Goal: Task Accomplishment & Management: Register for event/course

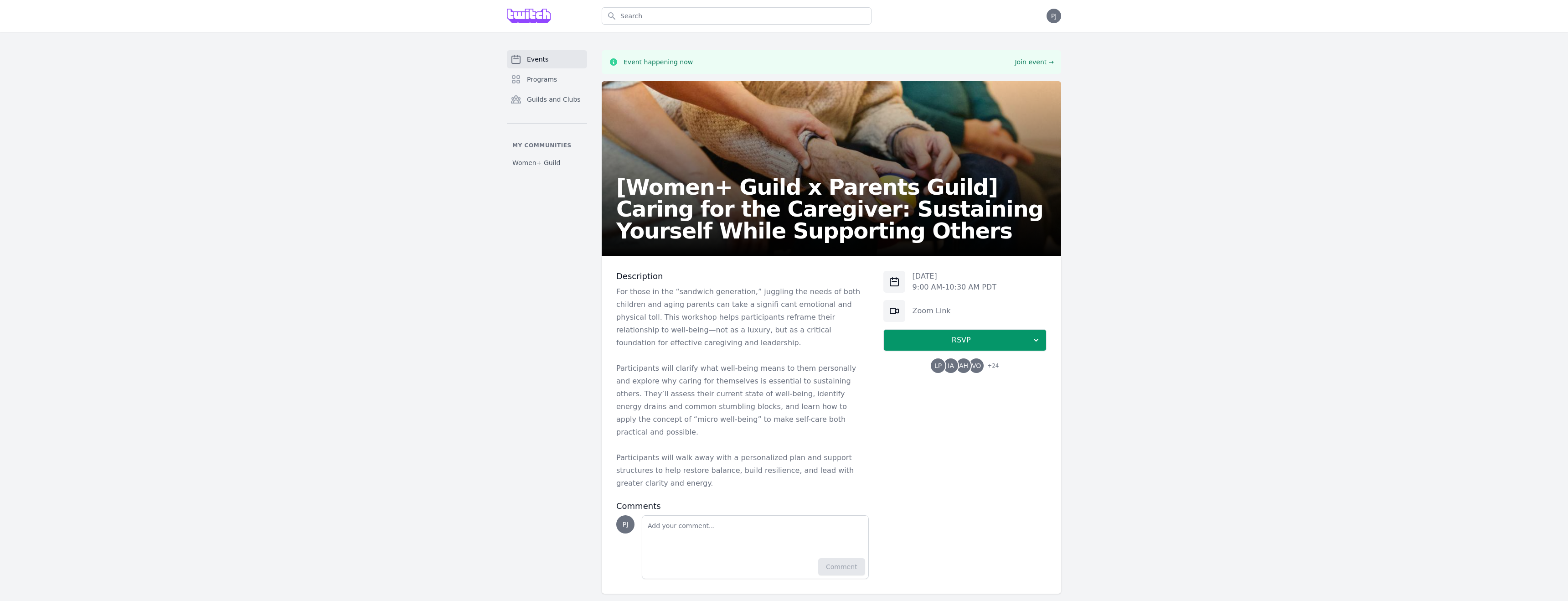
click at [936, 313] on link "Zoom Link" at bounding box center [931, 311] width 38 height 9
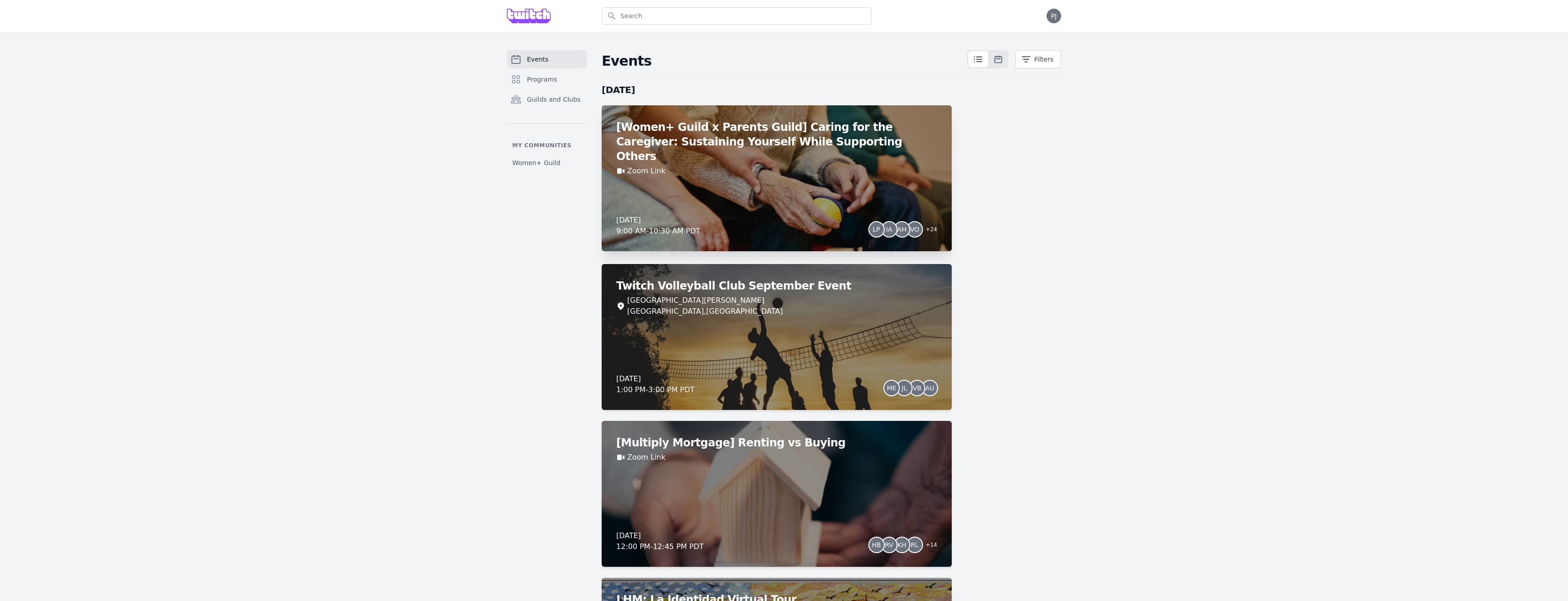
click at [736, 220] on div "Friday, September 12, 2025 9:00 AM - 10:30 AM PDT LP IA AH VO + 24" at bounding box center [776, 226] width 321 height 22
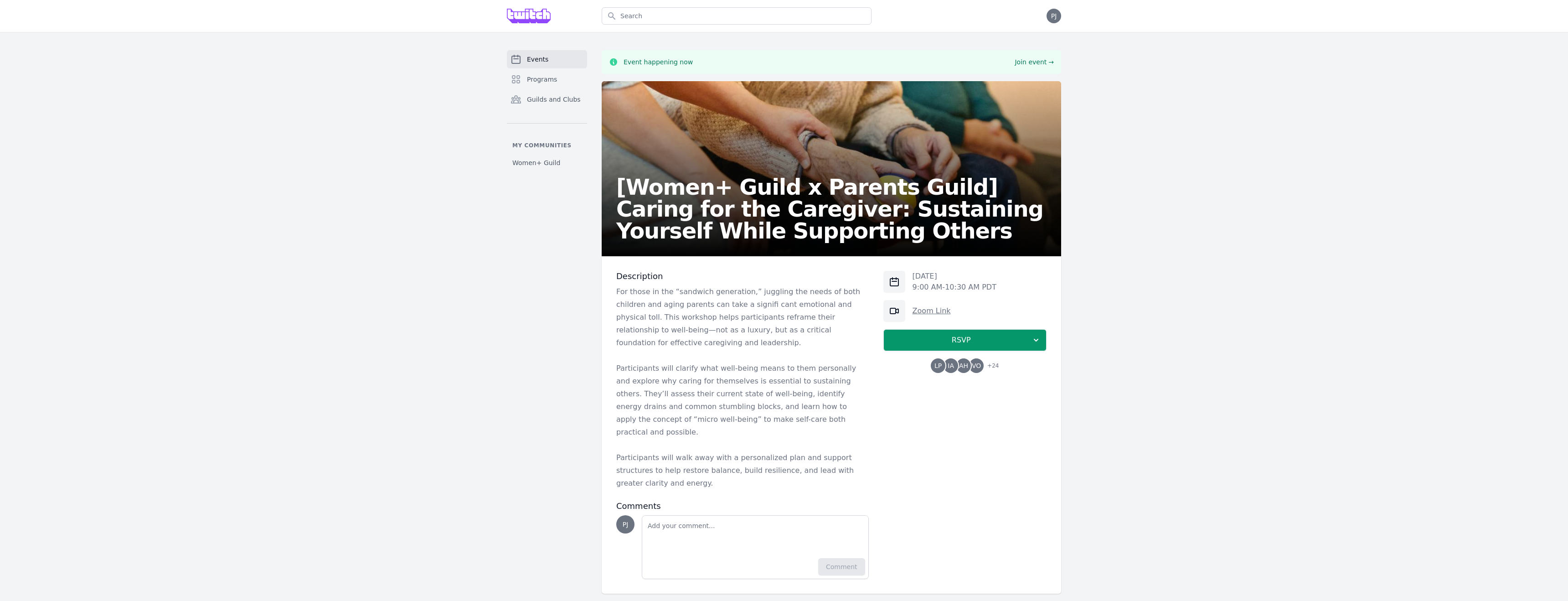
click at [922, 309] on link "Zoom Link" at bounding box center [931, 311] width 38 height 9
